Goal: Use online tool/utility: Utilize a website feature to perform a specific function

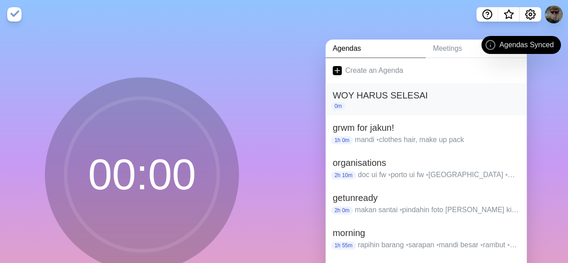
click at [363, 97] on h2 "WOY HARUS SELESAI" at bounding box center [426, 94] width 187 height 13
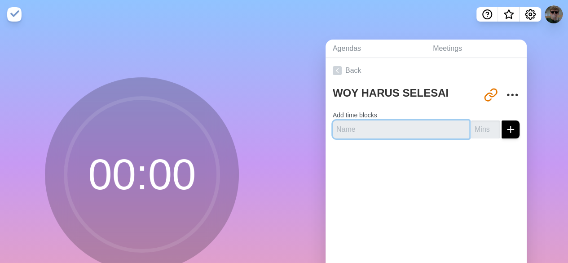
click at [365, 128] on input "text" at bounding box center [401, 129] width 136 height 18
type input "1"
type input "10 mnt"
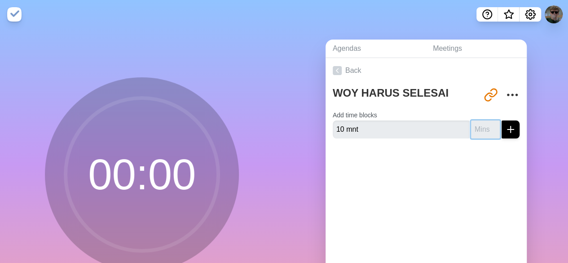
click at [474, 129] on input "number" at bounding box center [485, 129] width 29 height 18
type input "10"
click at [501, 120] on button "submit" at bounding box center [510, 129] width 18 height 18
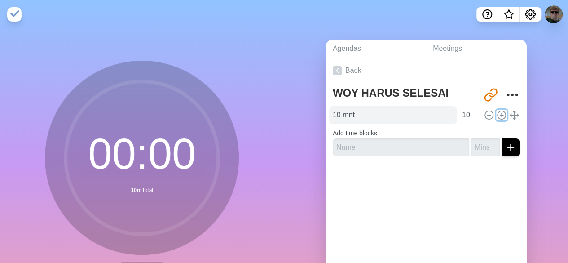
drag, startPoint x: 496, startPoint y: 117, endPoint x: 341, endPoint y: 119, distance: 154.5
click at [341, 119] on div "10 mnt 10" at bounding box center [426, 115] width 194 height 18
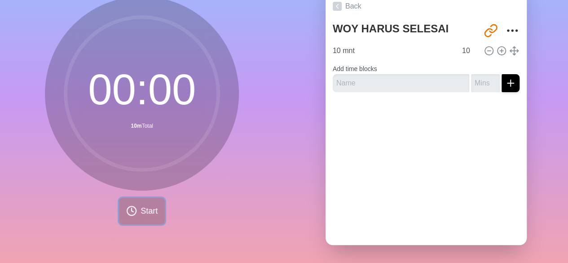
click at [134, 204] on button "Start" at bounding box center [142, 211] width 46 height 26
